Goal: Find specific page/section: Find specific page/section

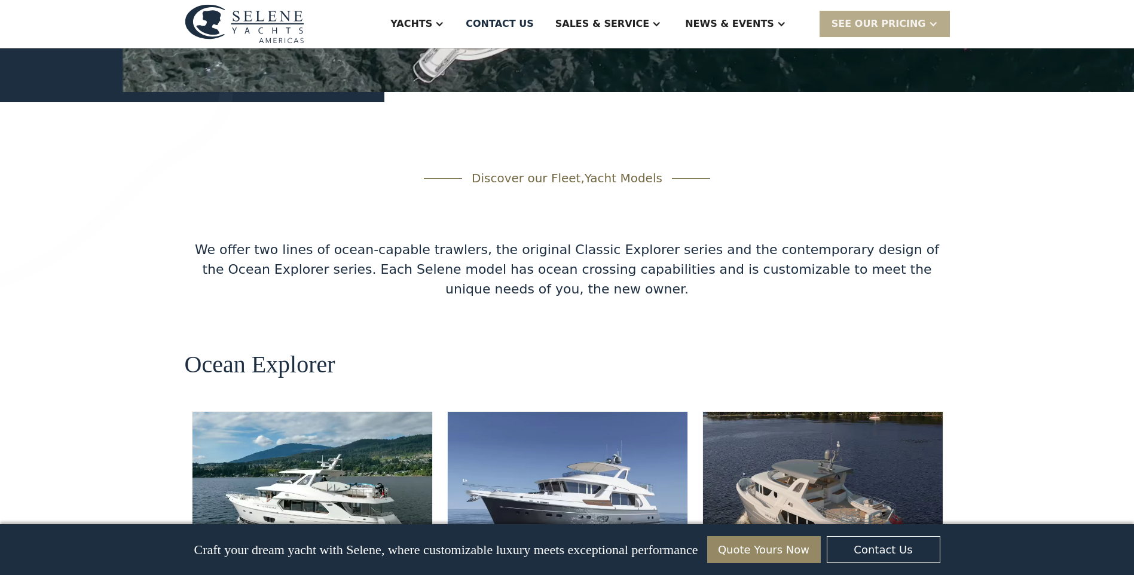
scroll to position [1973, 0]
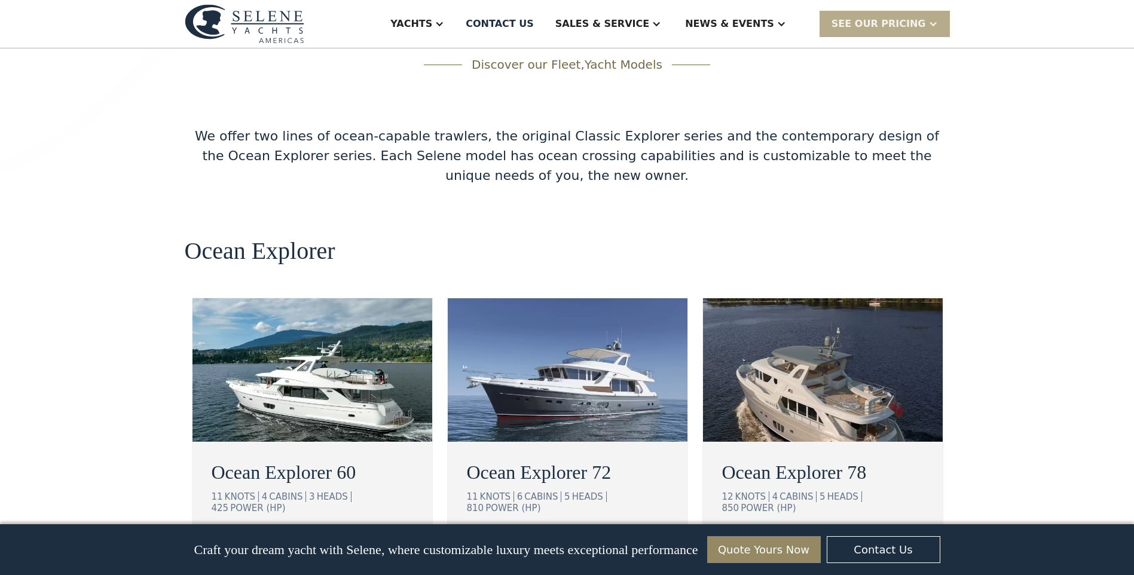
click at [829, 326] on img at bounding box center [823, 369] width 240 height 143
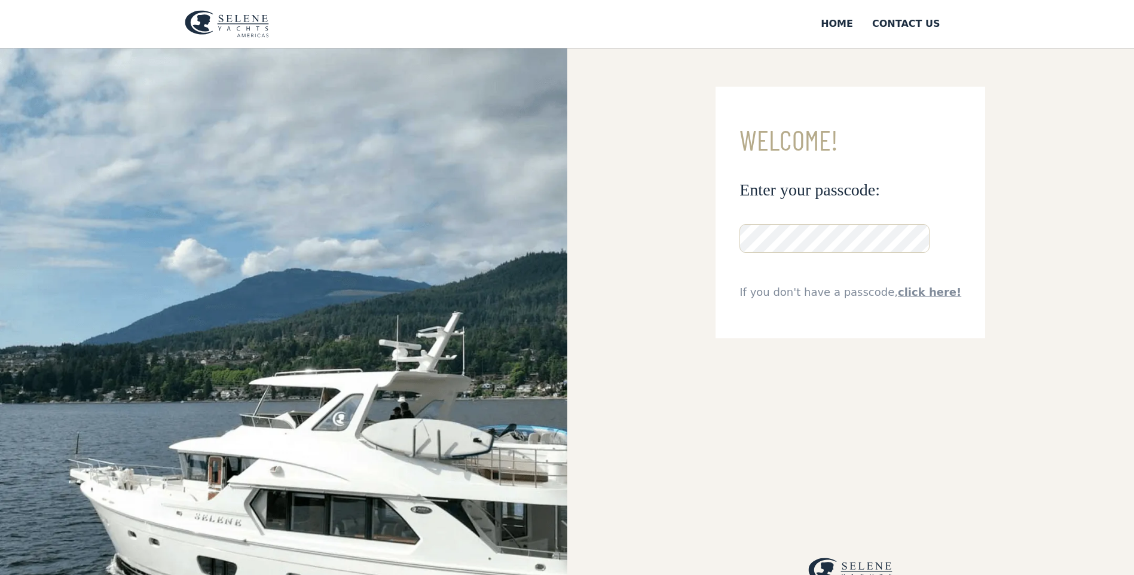
click at [924, 295] on link "click here!" at bounding box center [929, 292] width 63 height 13
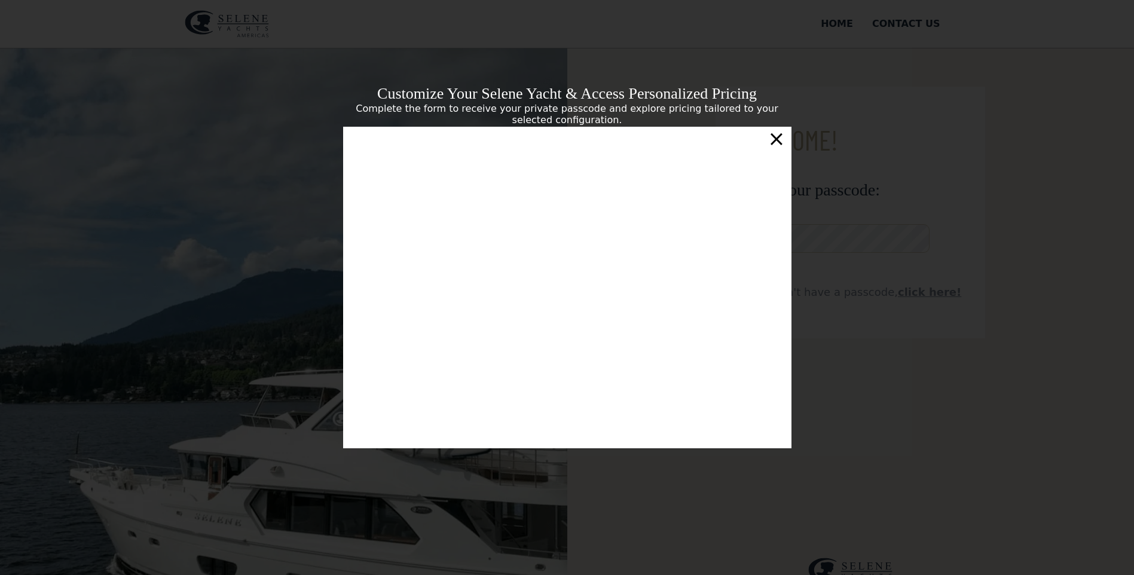
scroll to position [4, 0]
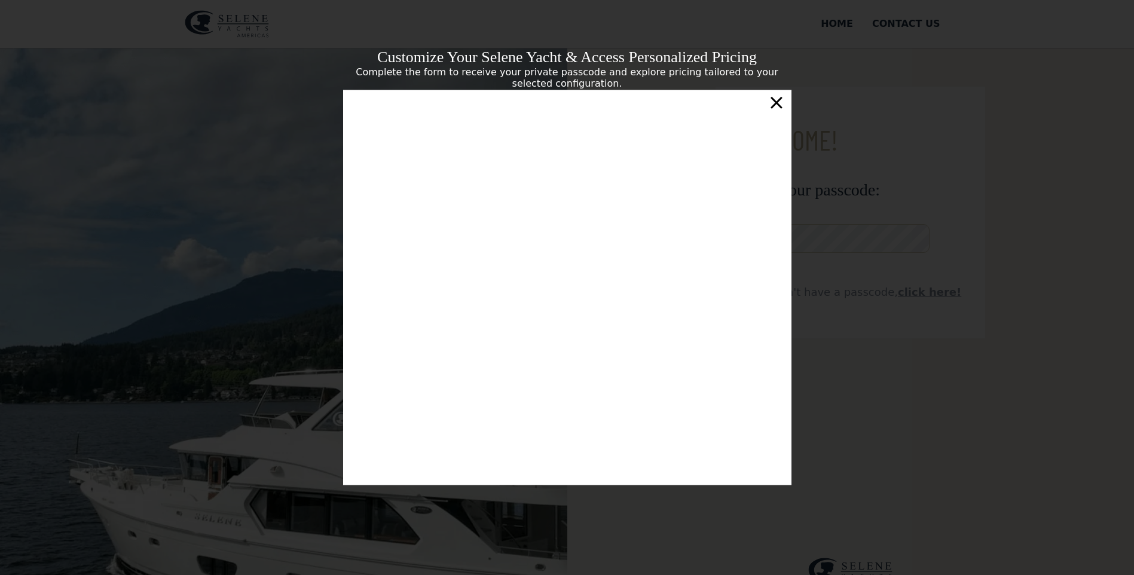
click at [779, 107] on div "×" at bounding box center [776, 102] width 17 height 24
